Goal: Answer question/provide support

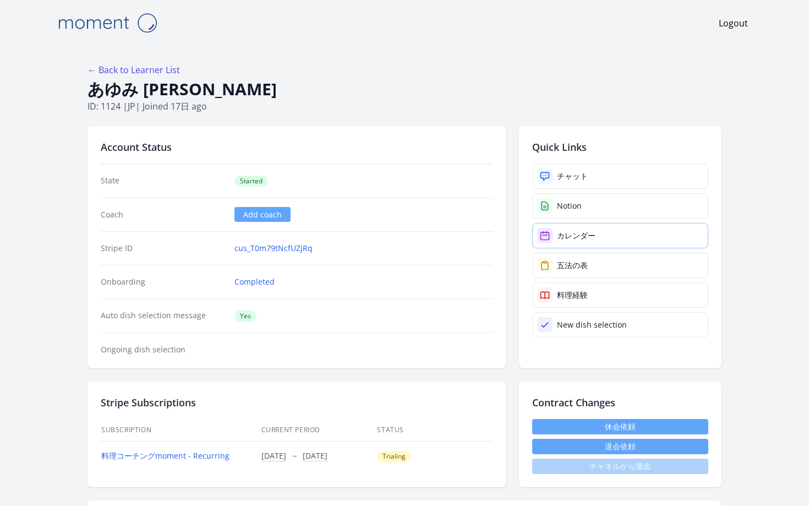
click at [548, 223] on link "カレンダー" at bounding box center [620, 235] width 176 height 25
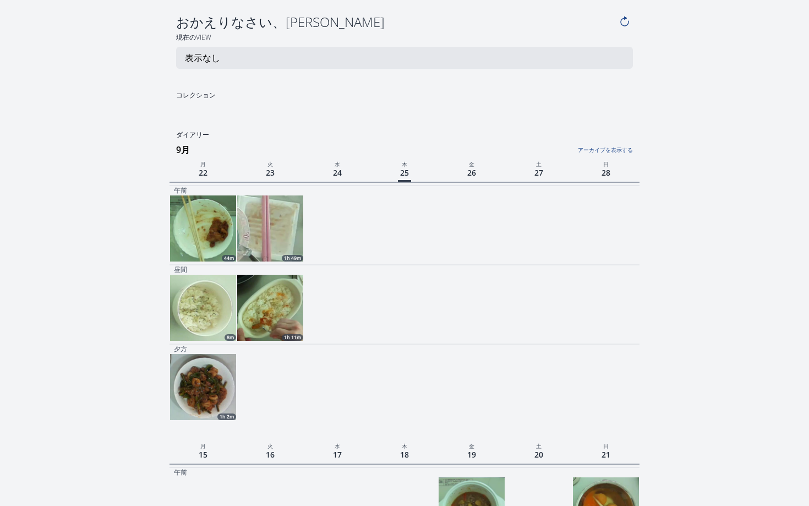
click at [267, 196] on img at bounding box center [270, 228] width 66 height 66
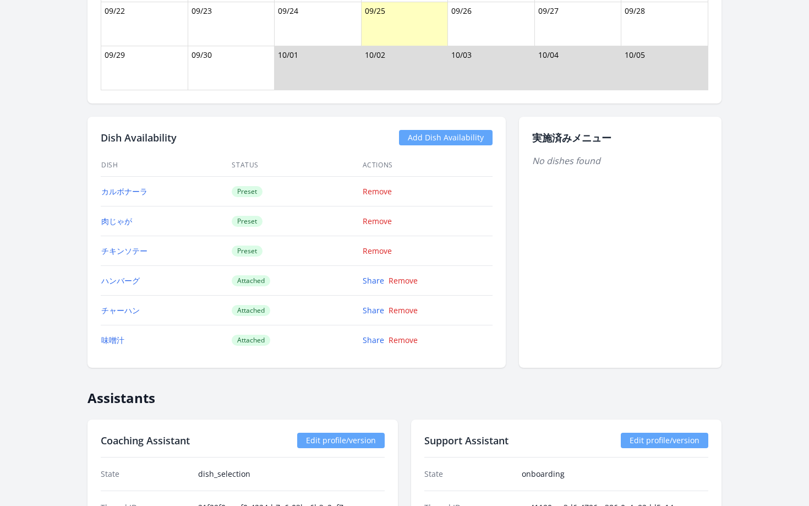
scroll to position [1331, 0]
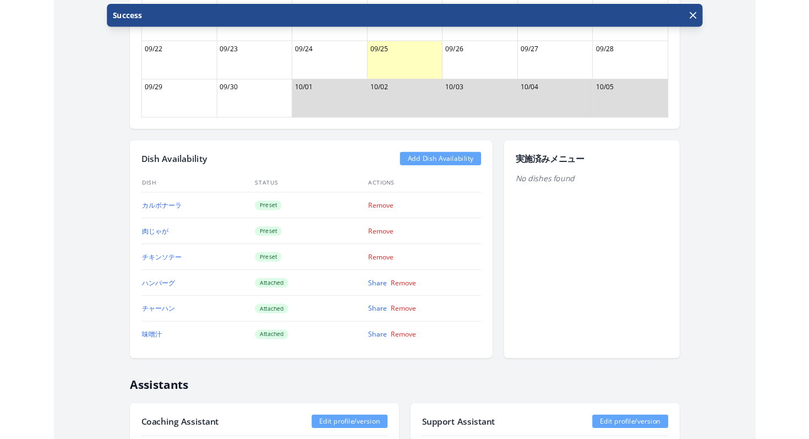
scroll to position [1295, 0]
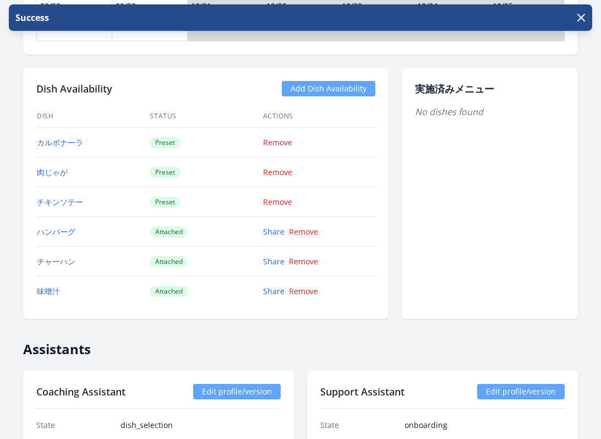
scroll to position [1392, 0]
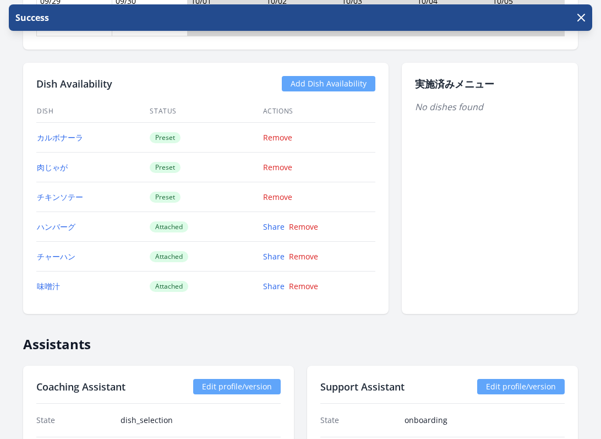
scroll to position [1438, 0]
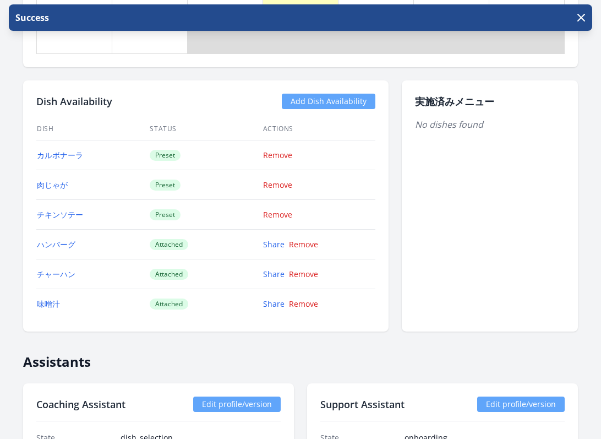
scroll to position [1333, 0]
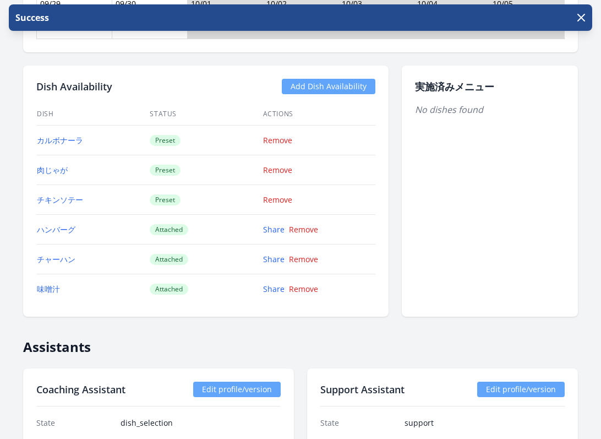
scroll to position [1387, 0]
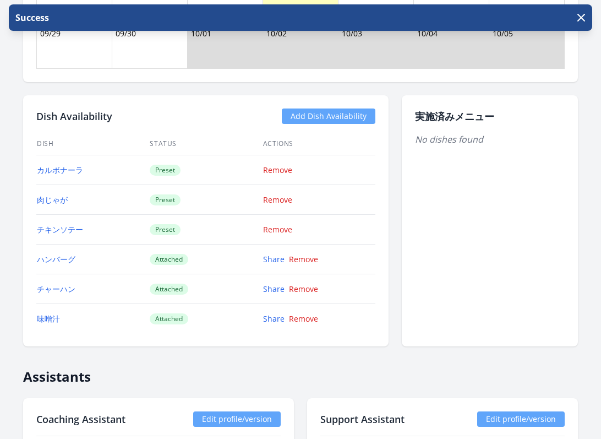
scroll to position [1320, 0]
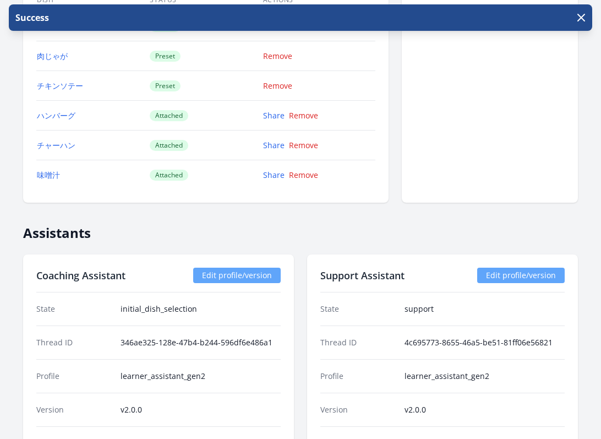
scroll to position [1520, 0]
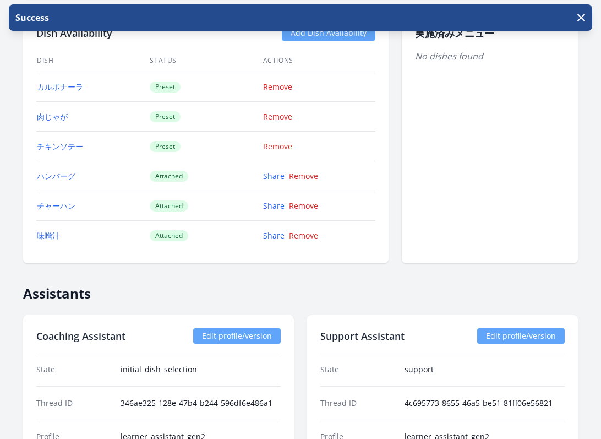
scroll to position [1412, 0]
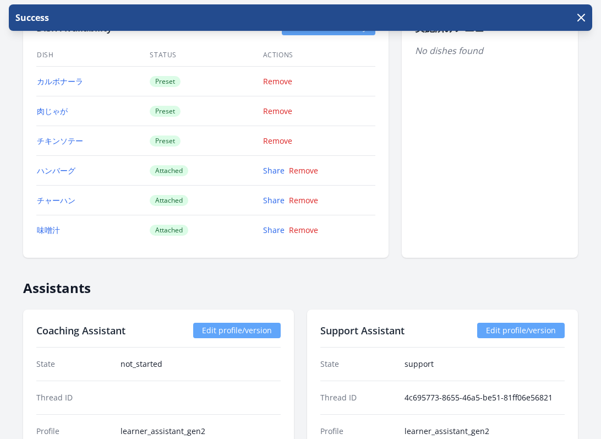
scroll to position [1405, 0]
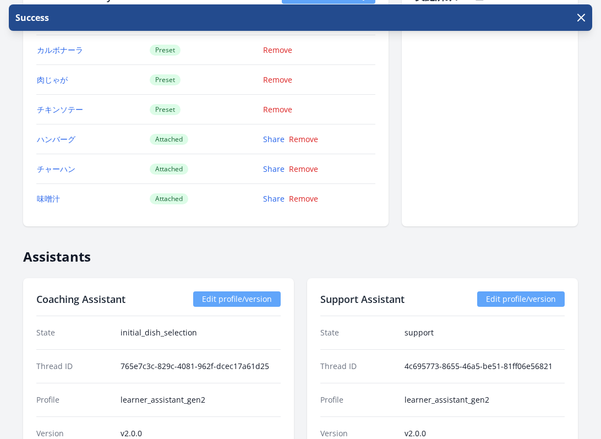
scroll to position [1445, 0]
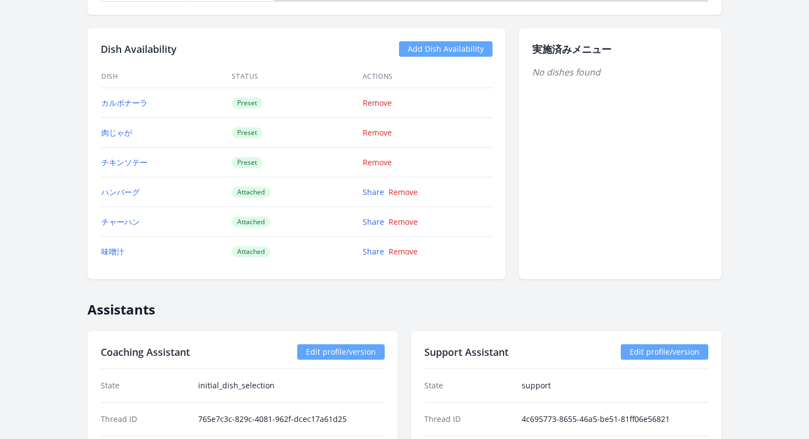
scroll to position [1383, 0]
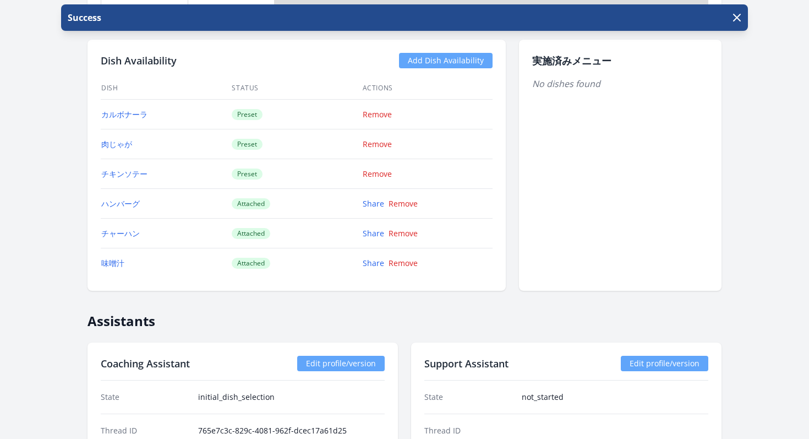
scroll to position [1379, 0]
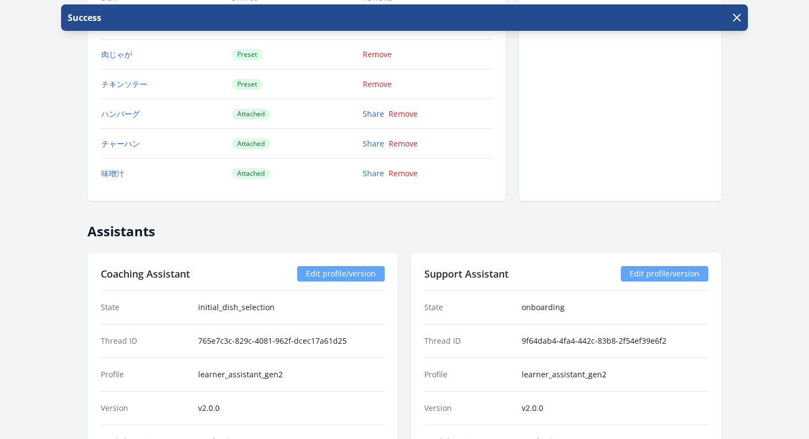
scroll to position [1460, 0]
